Goal: Information Seeking & Learning: Learn about a topic

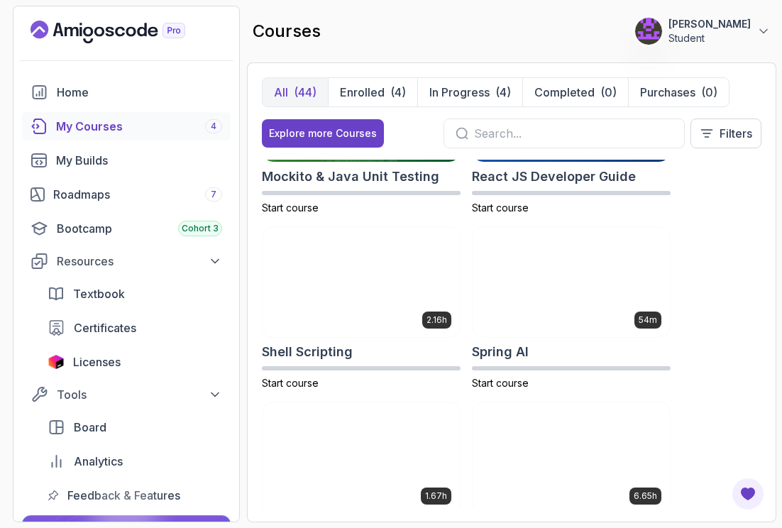
scroll to position [2879, 0]
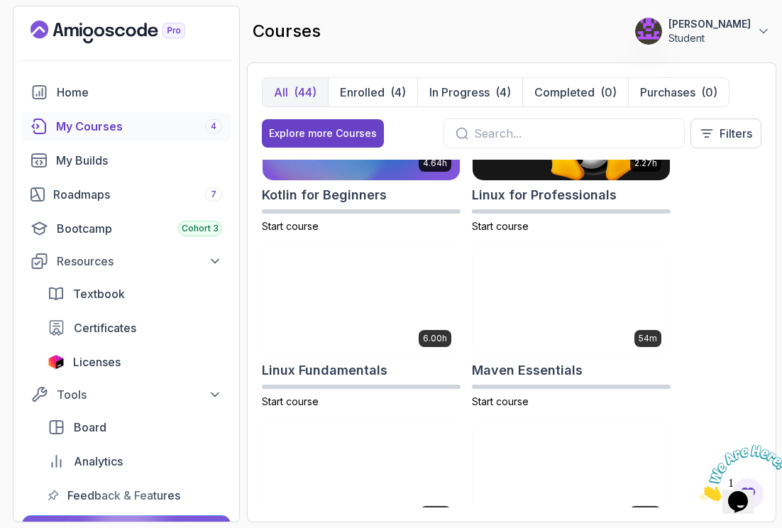
scroll to position [2478, 0]
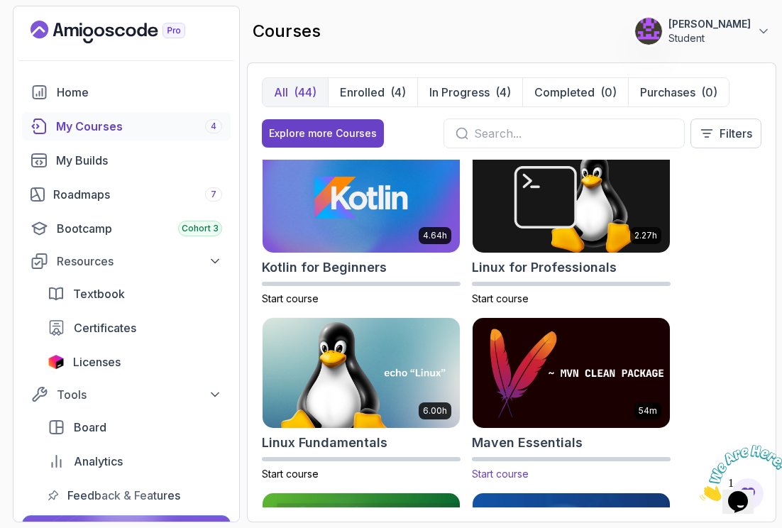
click at [584, 392] on img at bounding box center [571, 373] width 207 height 116
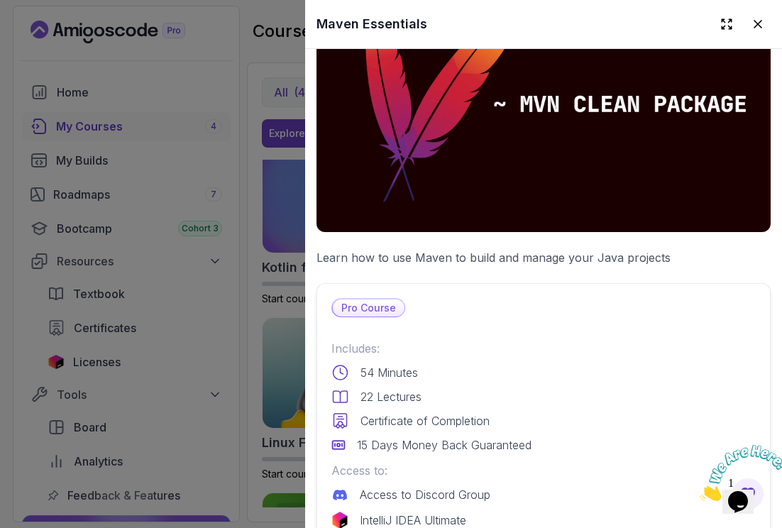
scroll to position [180, 0]
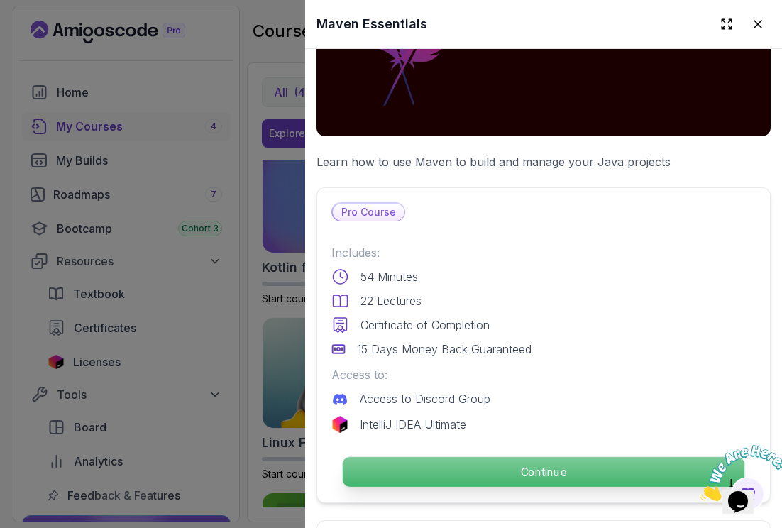
click at [558, 468] on p "Continue" at bounding box center [544, 472] width 402 height 30
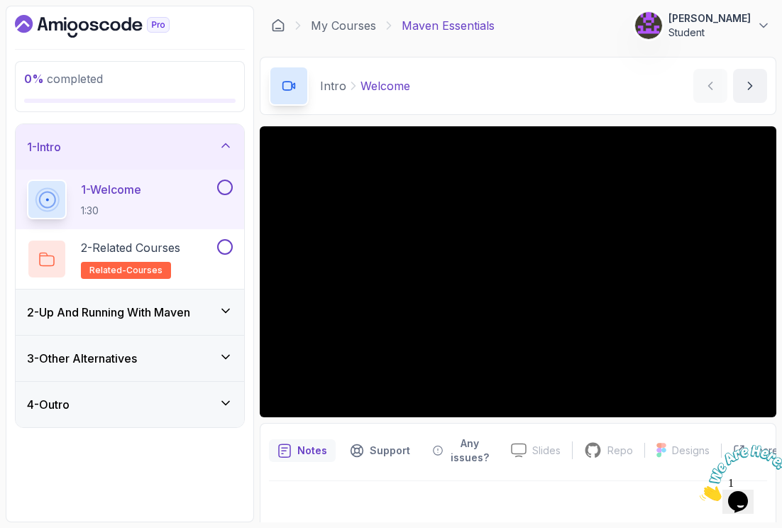
click at [166, 314] on h3 "2 - Up And Running With Maven" at bounding box center [108, 312] width 163 height 17
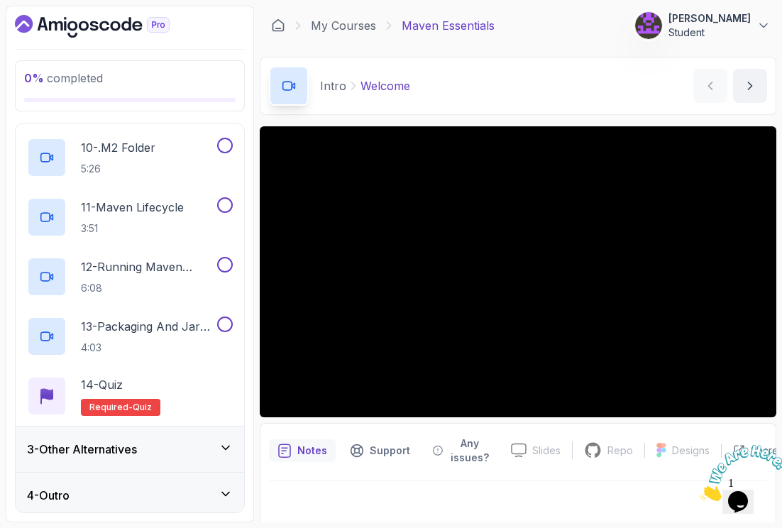
scroll to position [621, 0]
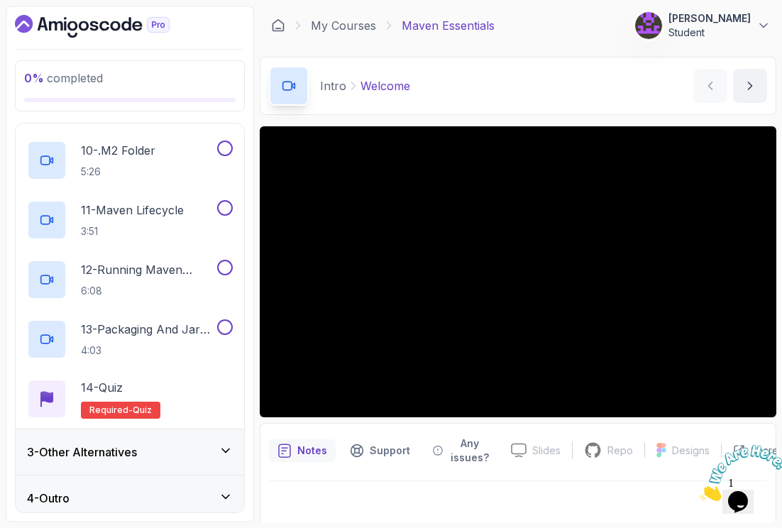
click at [163, 463] on div "3 - Other Alternatives" at bounding box center [130, 451] width 229 height 45
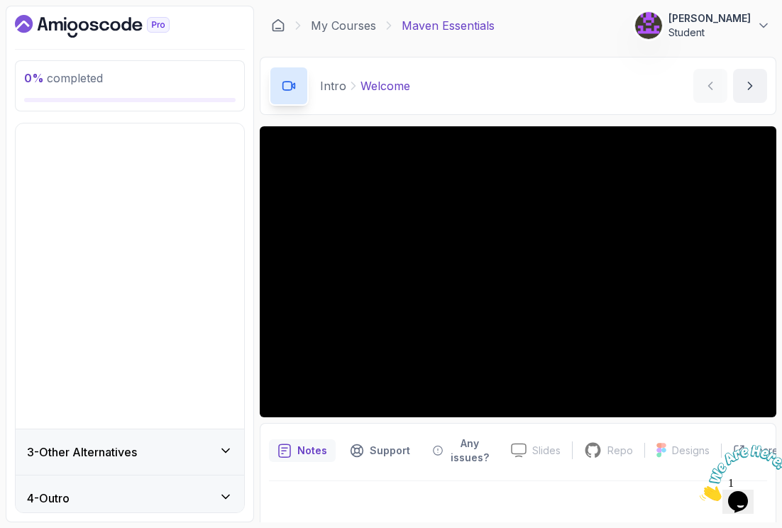
scroll to position [0, 0]
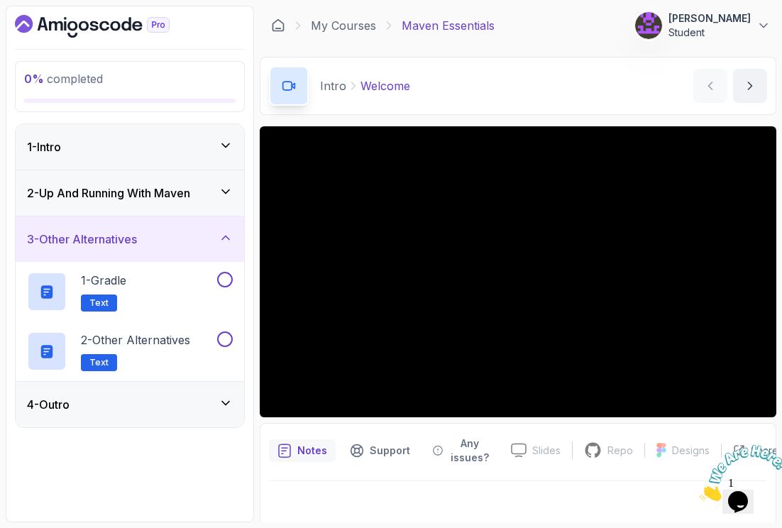
click at [120, 199] on h3 "2 - Up And Running With Maven" at bounding box center [108, 193] width 163 height 17
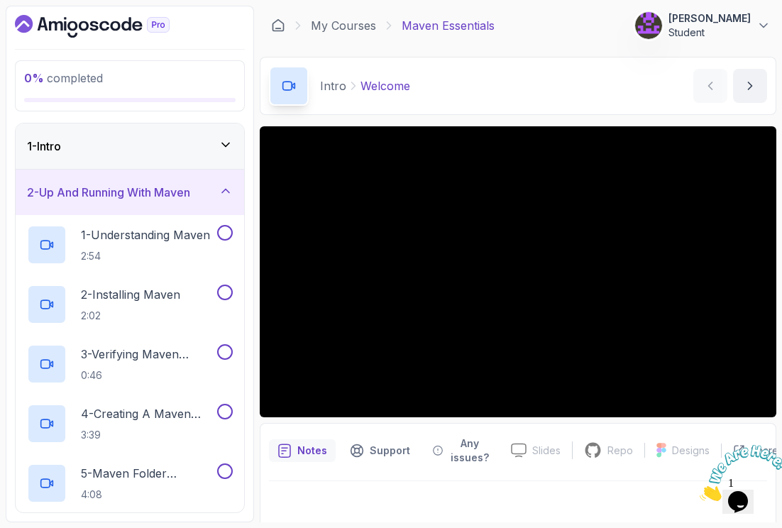
click at [120, 156] on div "1 - Intro" at bounding box center [130, 146] width 229 height 45
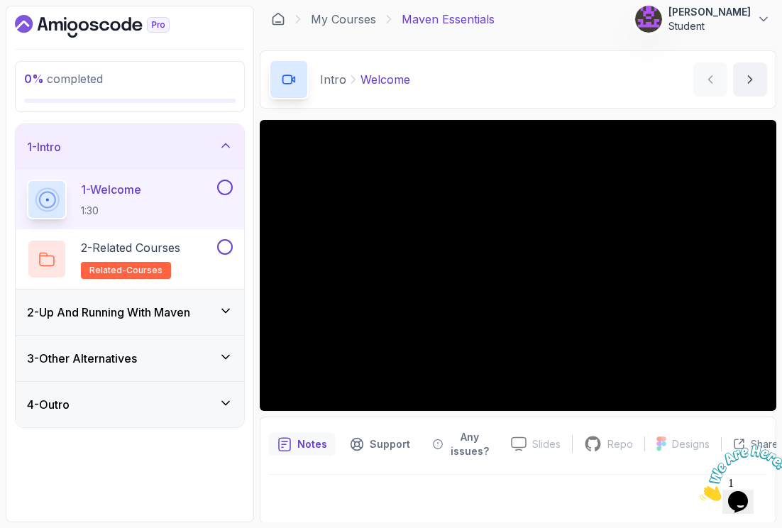
scroll to position [7, 0]
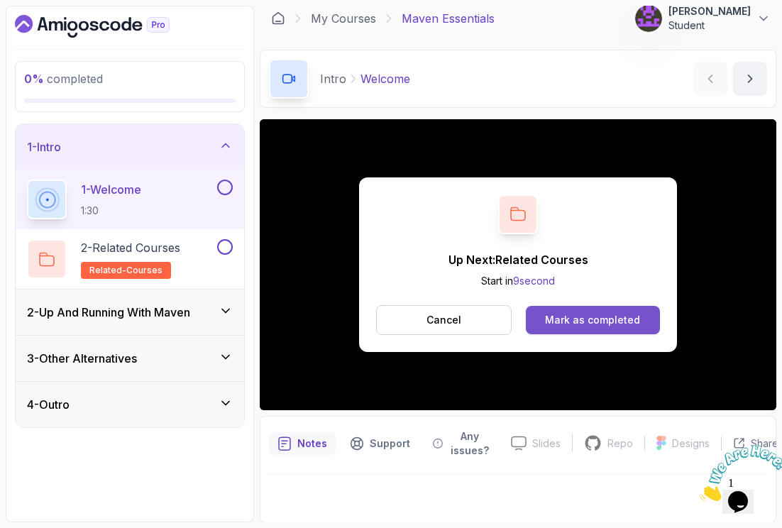
click at [581, 326] on div "Mark as completed" at bounding box center [592, 320] width 95 height 14
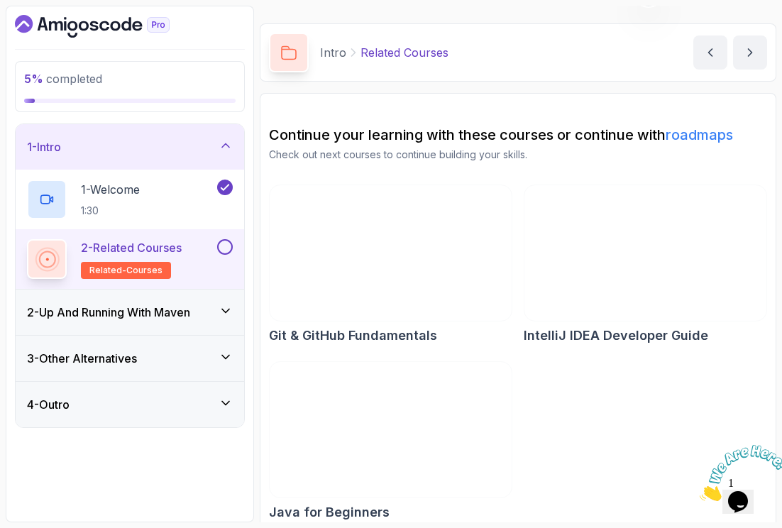
scroll to position [47, 0]
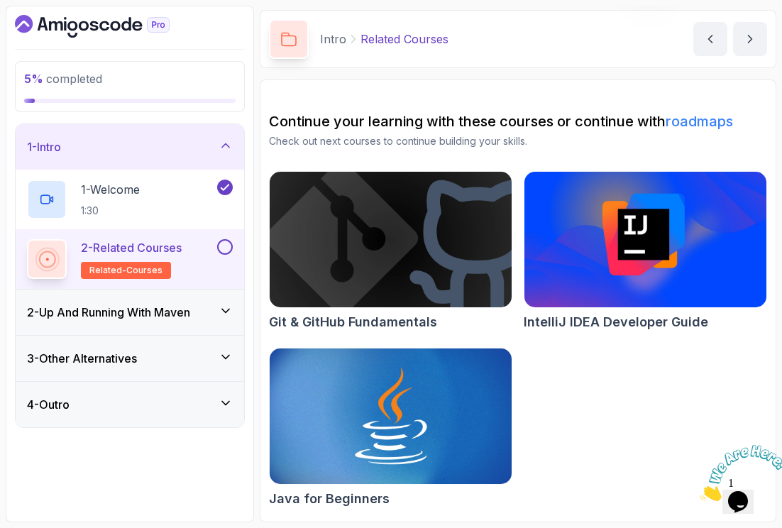
click at [226, 248] on button at bounding box center [225, 247] width 16 height 16
click at [172, 319] on h3 "2 - Up And Running With Maven" at bounding box center [108, 312] width 163 height 17
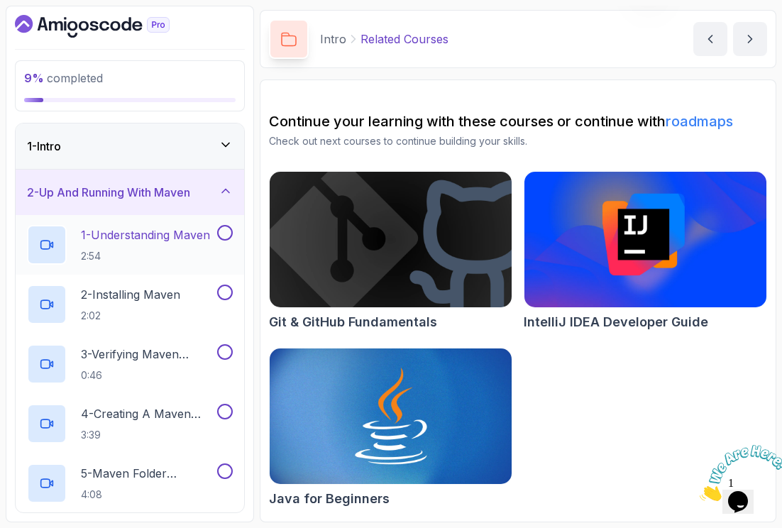
click at [167, 236] on p "1 - Understanding Maven" at bounding box center [145, 234] width 129 height 17
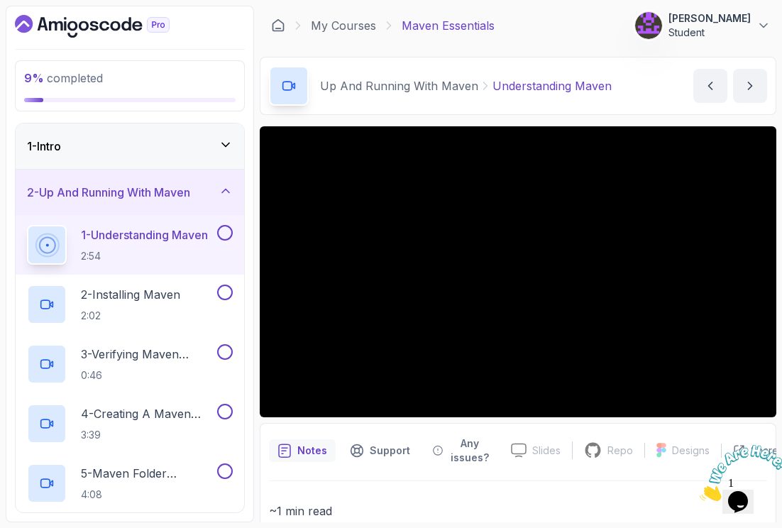
click at [226, 235] on button at bounding box center [225, 233] width 16 height 16
click at [180, 297] on p "2 - Installing Maven" at bounding box center [130, 294] width 99 height 17
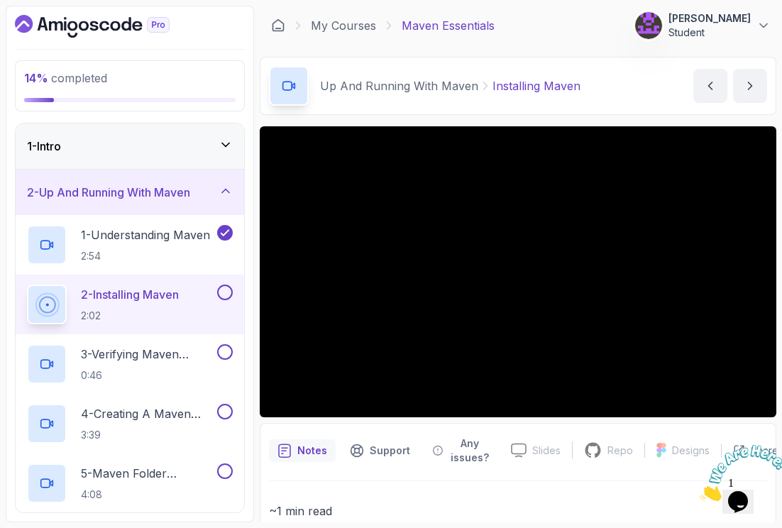
click at [229, 292] on button at bounding box center [225, 293] width 16 height 16
click at [172, 362] on p "3 - Verifying Maven Installation" at bounding box center [147, 354] width 133 height 17
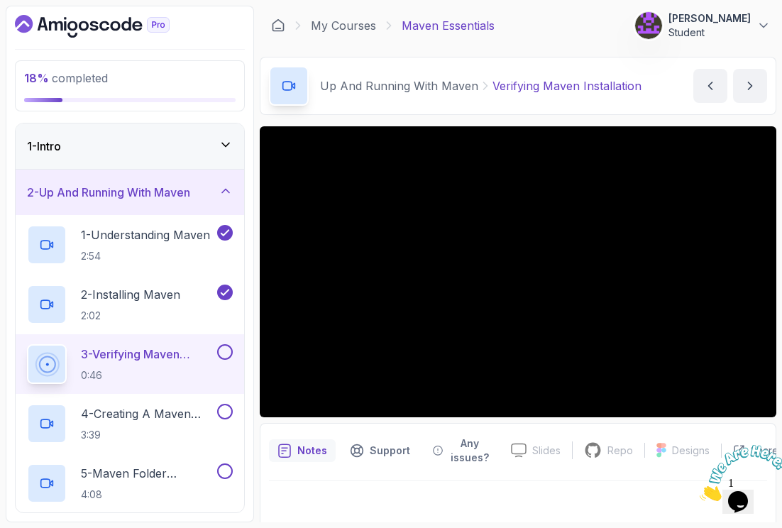
click at [226, 355] on button at bounding box center [225, 352] width 16 height 16
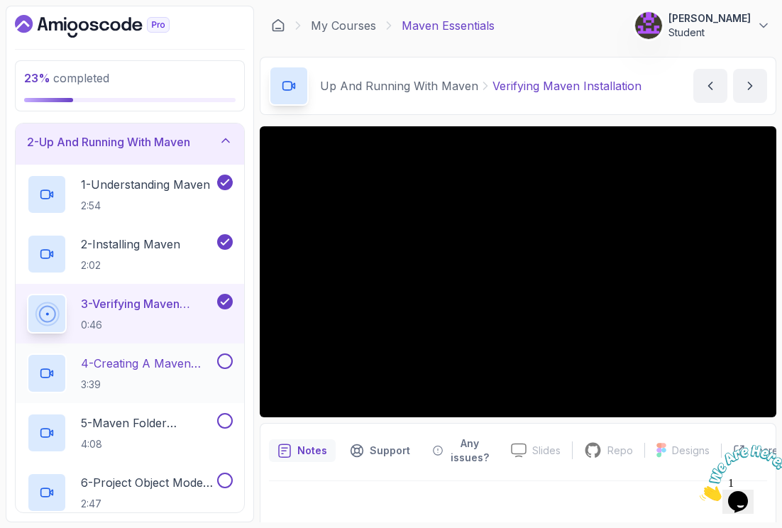
scroll to position [55, 0]
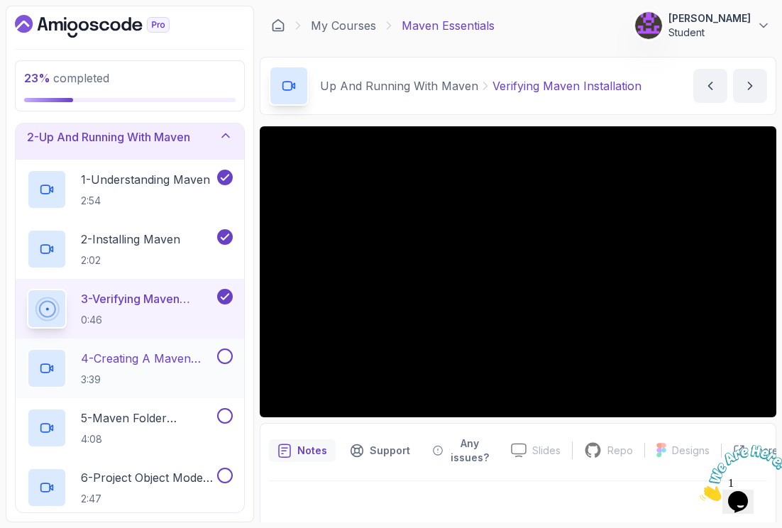
click at [152, 360] on p "4 - Creating A Maven Project" at bounding box center [147, 358] width 133 height 17
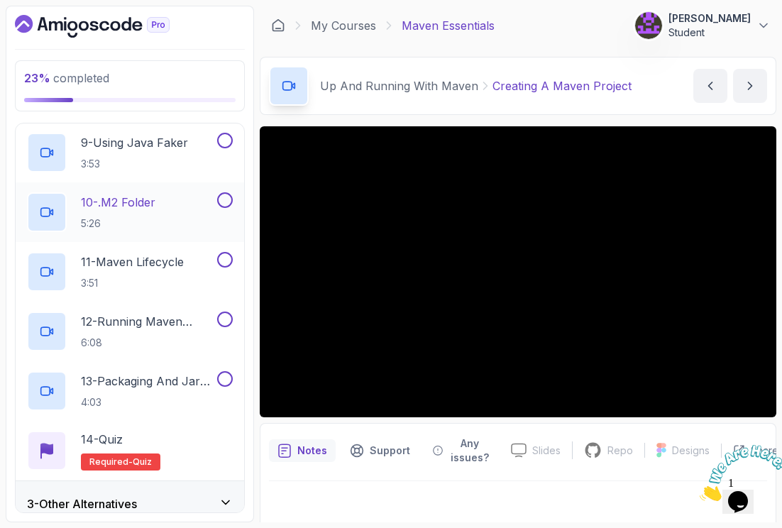
scroll to position [630, 0]
